Goal: Task Accomplishment & Management: Manage account settings

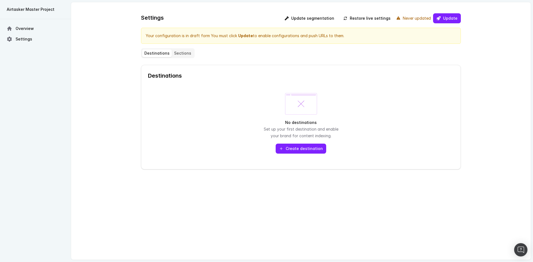
click at [174, 56] on button "Sections" at bounding box center [183, 53] width 22 height 8
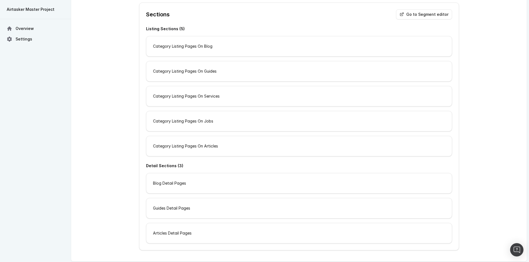
scroll to position [64, 0]
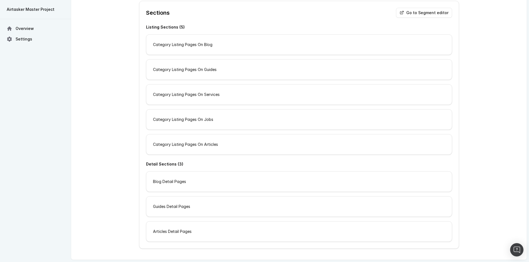
click at [250, 47] on div "Category Listing Pages On Blog" at bounding box center [298, 44] width 305 height 7
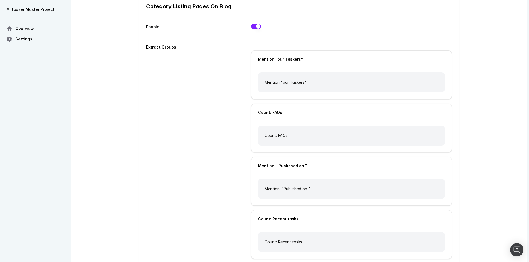
scroll to position [35, 0]
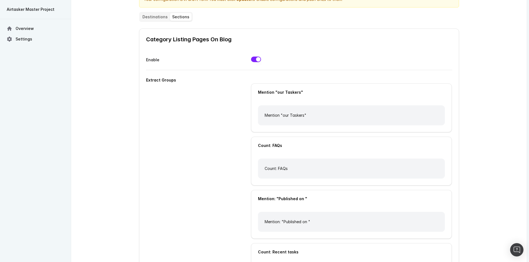
click at [174, 20] on button "Sections" at bounding box center [181, 17] width 22 height 8
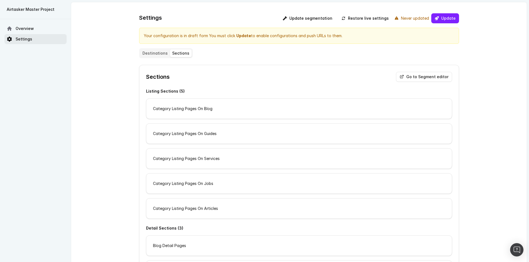
drag, startPoint x: 24, startPoint y: 36, endPoint x: 46, endPoint y: 47, distance: 24.6
click at [24, 36] on link "Settings" at bounding box center [35, 39] width 62 height 10
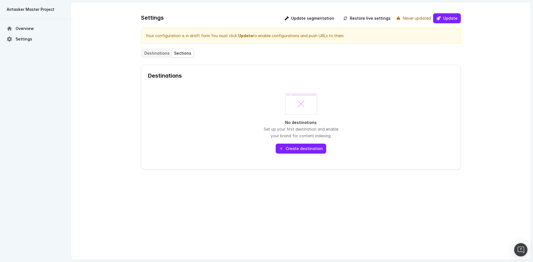
click at [304, 151] on button "Create destination" at bounding box center [301, 149] width 51 height 10
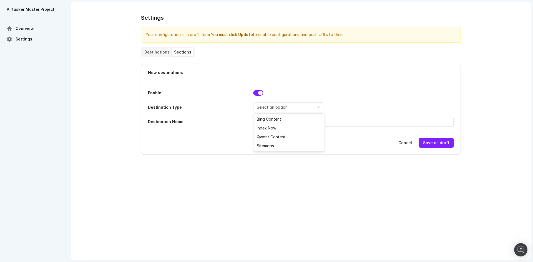
click at [298, 108] on html "Airtasker Master Project Overview Settings Settings Your configuration is in dr…" at bounding box center [266, 131] width 533 height 262
select select "BING_CONTENT_SUBMIT"
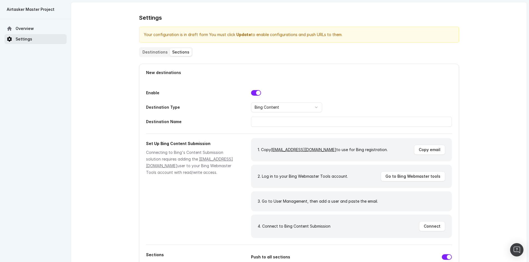
click at [31, 41] on link "Settings" at bounding box center [35, 39] width 62 height 10
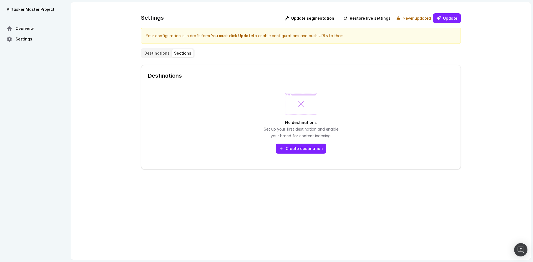
click at [175, 53] on button "Sections" at bounding box center [183, 53] width 22 height 8
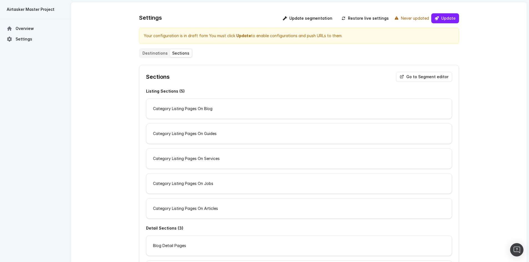
click at [155, 54] on button "Destinations" at bounding box center [155, 53] width 30 height 8
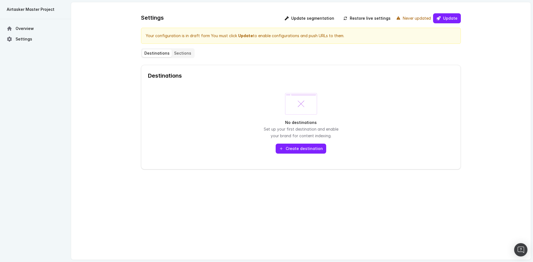
click at [312, 149] on button "Create destination" at bounding box center [301, 149] width 51 height 10
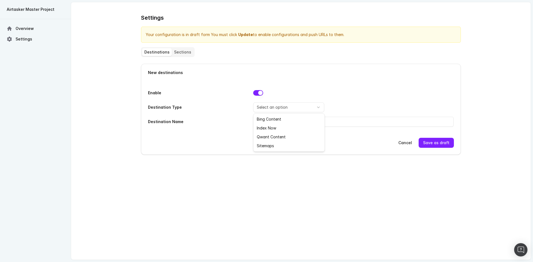
click at [292, 105] on html "Airtasker Master Project Overview Settings Settings Your configuration is in dr…" at bounding box center [266, 131] width 533 height 262
select select "INDEX_NOW"
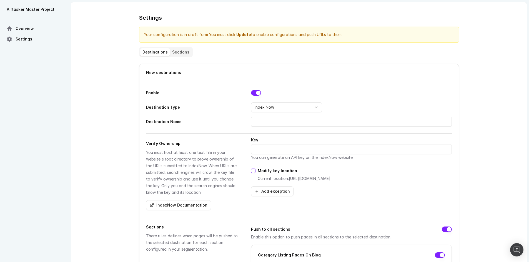
click at [181, 49] on button "Sections" at bounding box center [181, 52] width 22 height 8
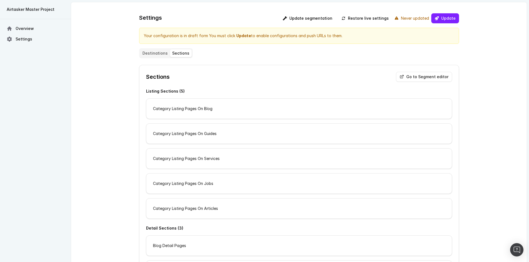
click at [191, 106] on div "Category Listing Pages On Blog" at bounding box center [298, 109] width 305 height 7
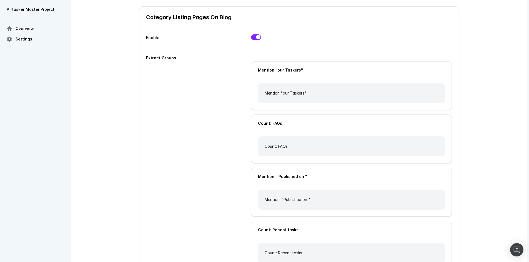
scroll to position [56, 0]
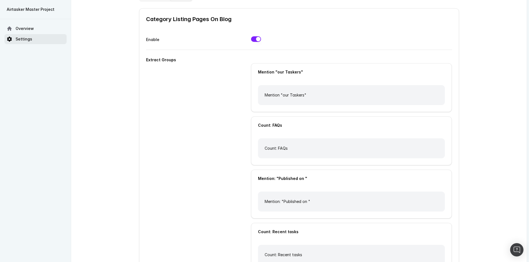
click at [27, 42] on span "Settings" at bounding box center [24, 39] width 17 height 6
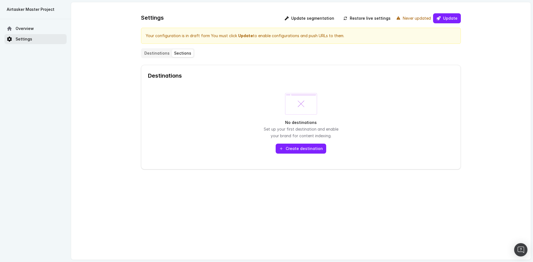
click at [31, 42] on link "Settings" at bounding box center [35, 39] width 62 height 10
